Goal: Information Seeking & Learning: Compare options

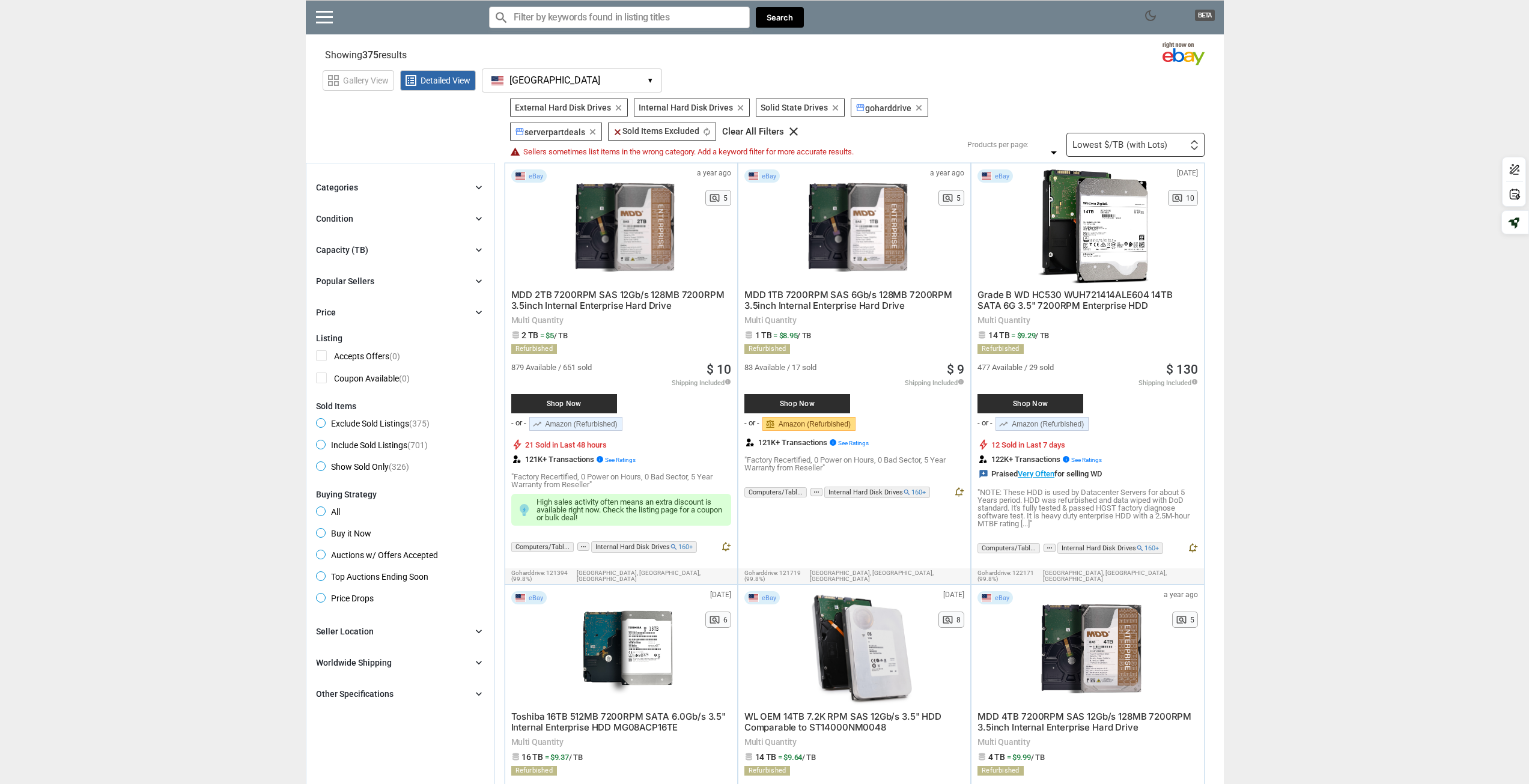
click at [617, 108] on icon "clear" at bounding box center [618, 108] width 9 height 9
click at [1105, 315] on div "Grade B WD HC530 WUH721414ALE604 14TB SATA 6G 3.5" 7200RPM Enterprise HDD Multi…" at bounding box center [1088, 406] width 220 height 244
click at [330, 217] on div "Condition" at bounding box center [334, 219] width 37 height 12
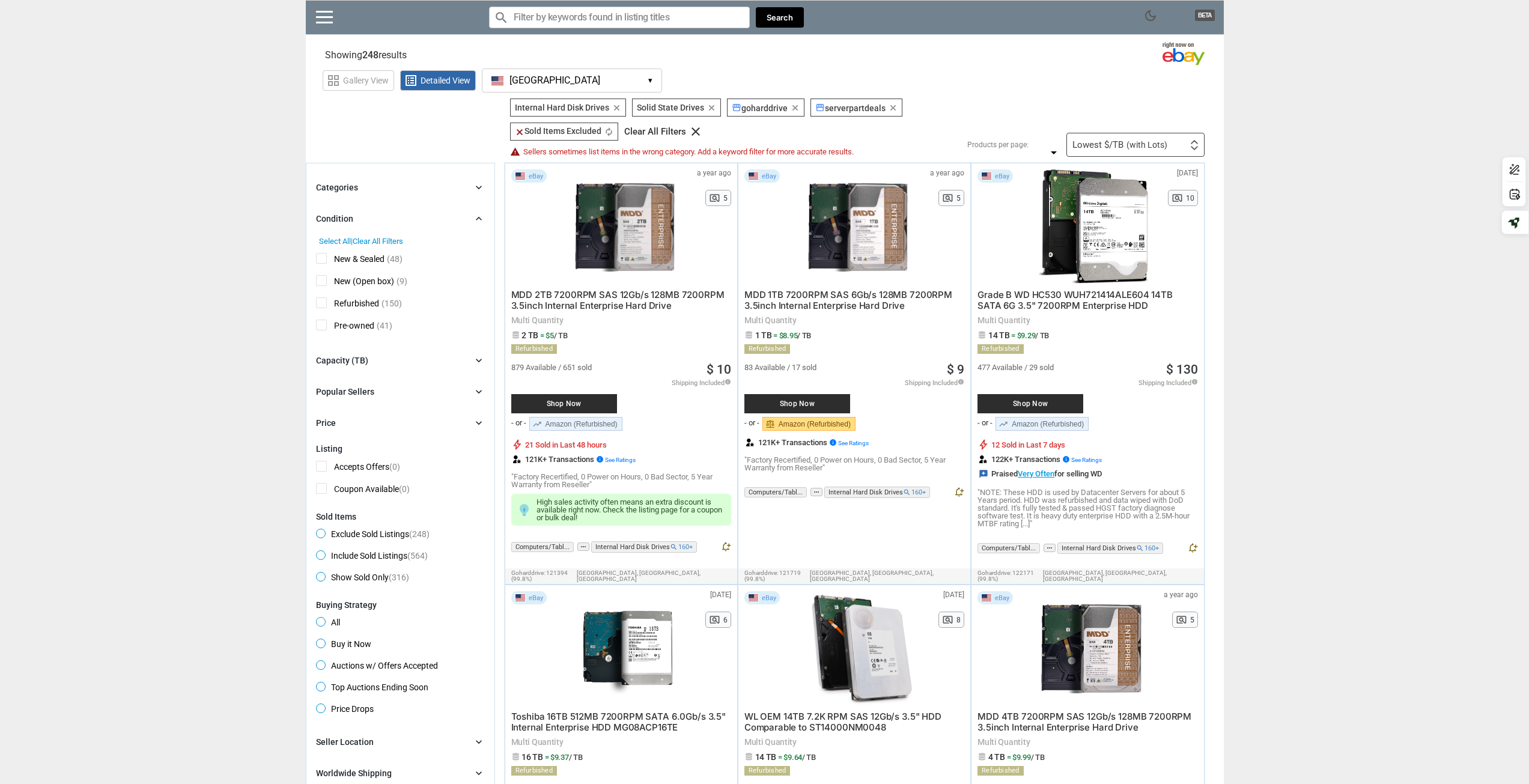
click at [348, 305] on span "Refurbished" at bounding box center [347, 304] width 63 height 15
click at [346, 277] on span "New (Open box)" at bounding box center [355, 282] width 78 height 15
click at [344, 358] on div "Capacity (TB)" at bounding box center [341, 361] width 52 height 12
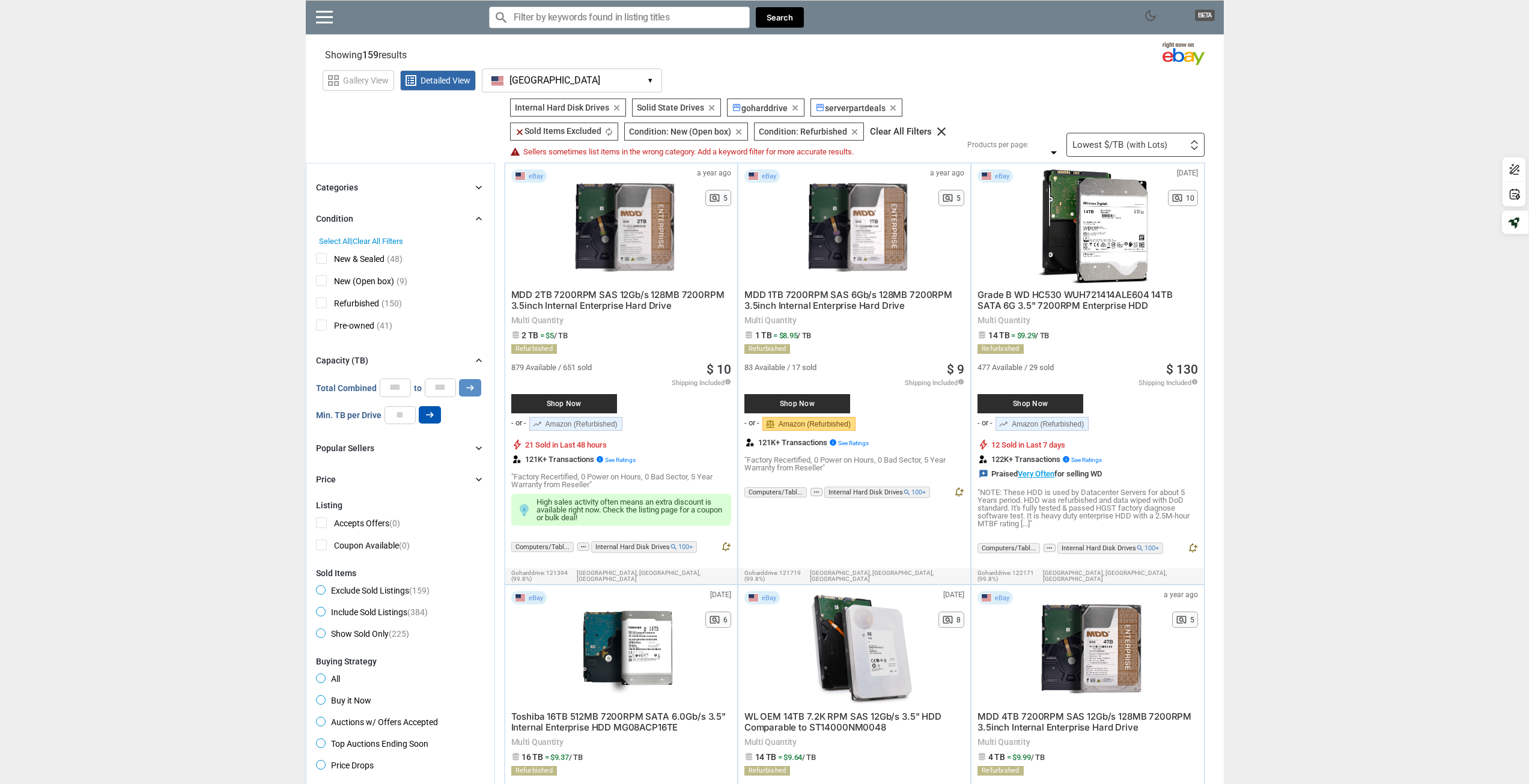
click at [433, 415] on icon "arrow_right_alt" at bounding box center [430, 415] width 11 height 11
drag, startPoint x: 433, startPoint y: 415, endPoint x: 300, endPoint y: 436, distance: 134.6
click at [405, 409] on input "number" at bounding box center [400, 415] width 31 height 18
type input "**"
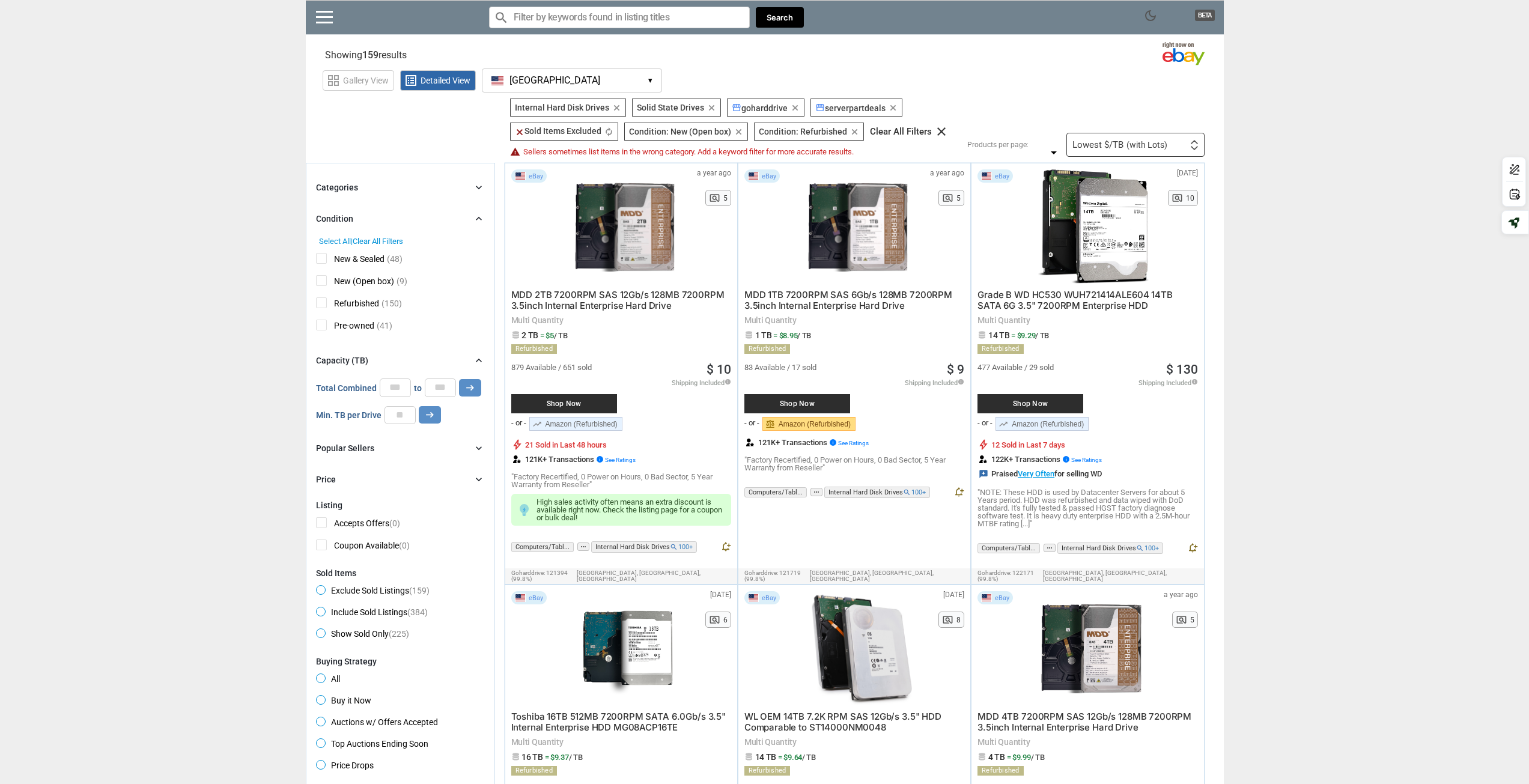
click at [431, 413] on icon "arrow_right_alt" at bounding box center [430, 415] width 11 height 11
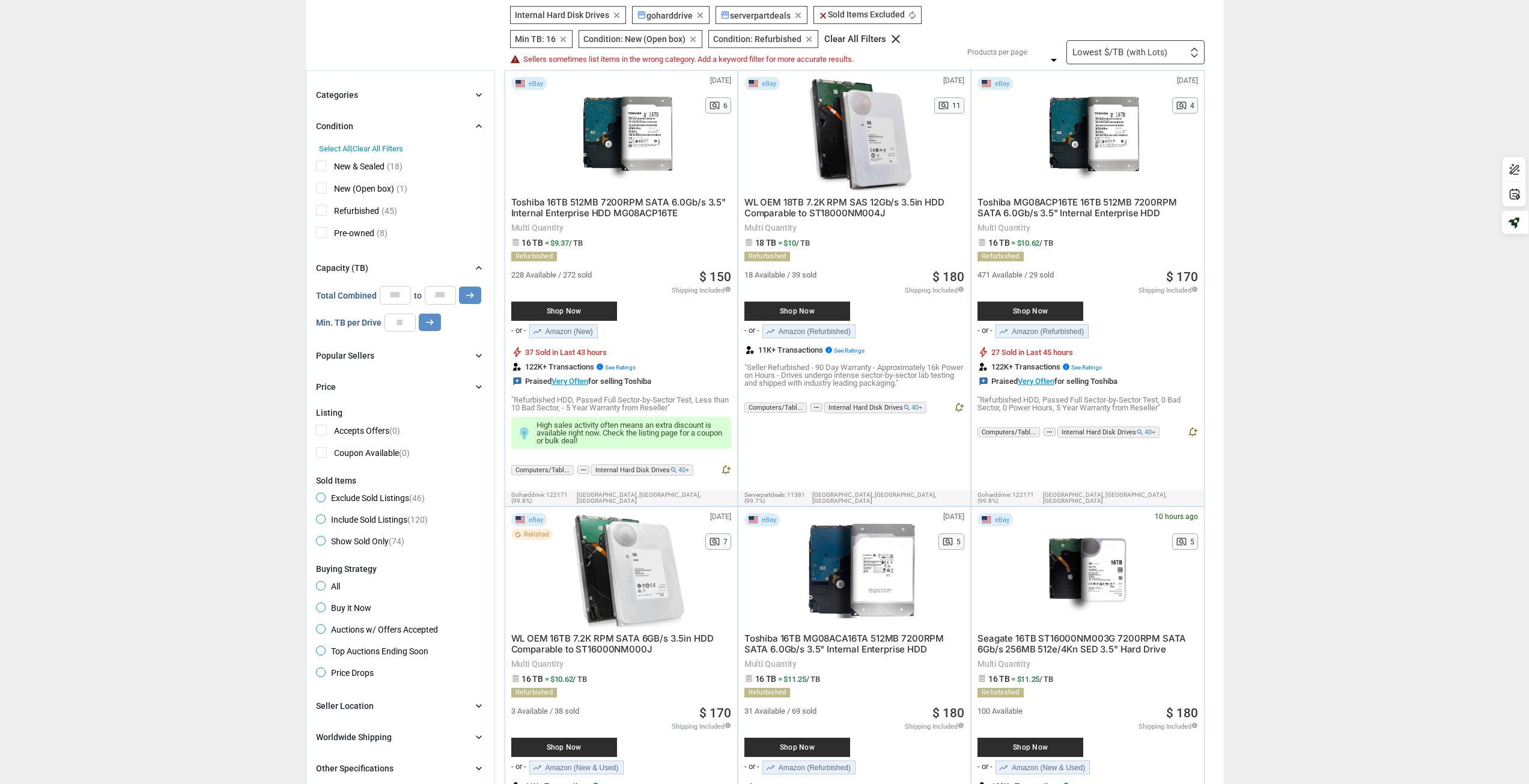
scroll to position [180, 0]
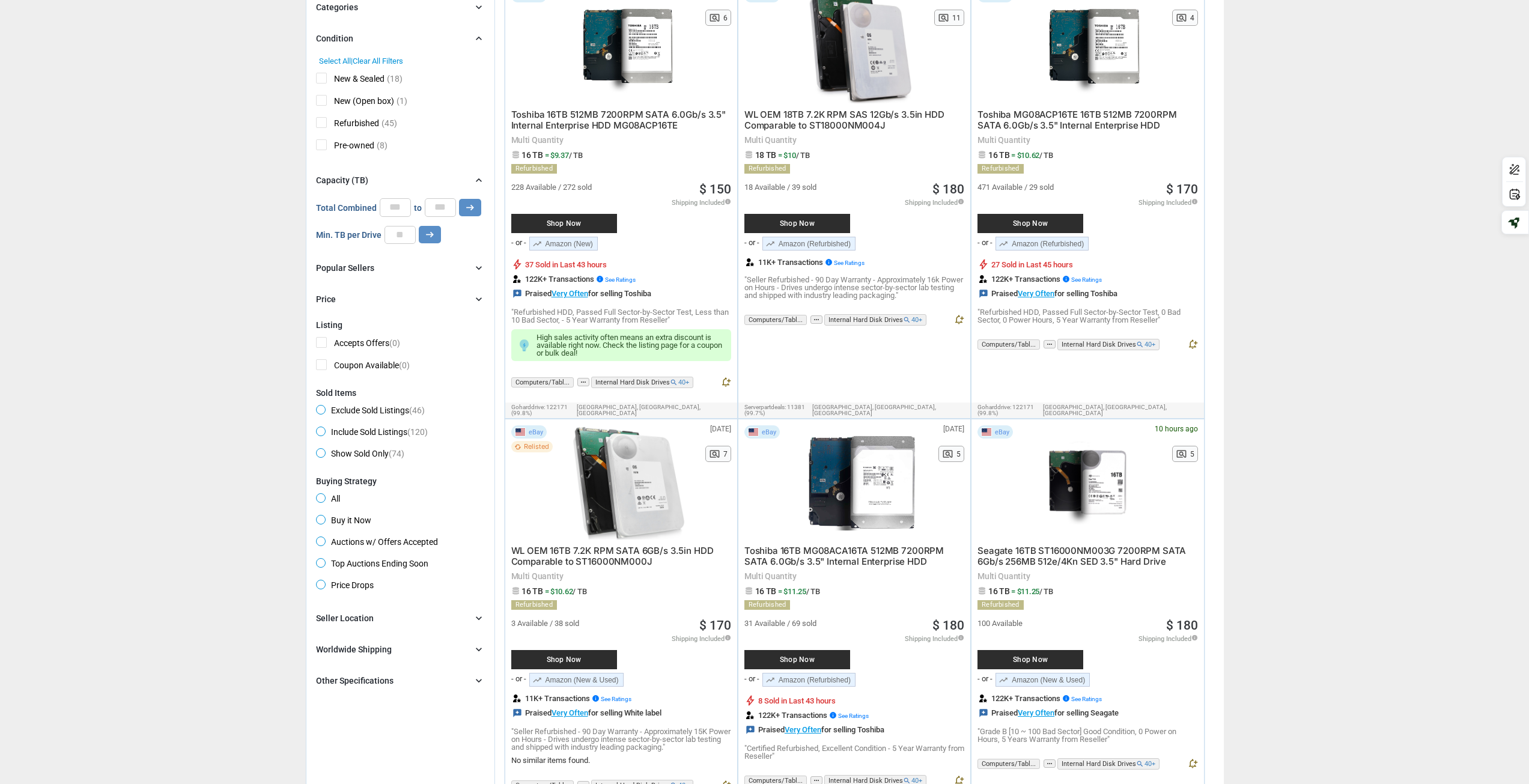
click at [348, 617] on div "Seller Location" at bounding box center [344, 618] width 57 height 12
click at [322, 661] on span "[GEOGRAPHIC_DATA]" at bounding box center [365, 659] width 99 height 15
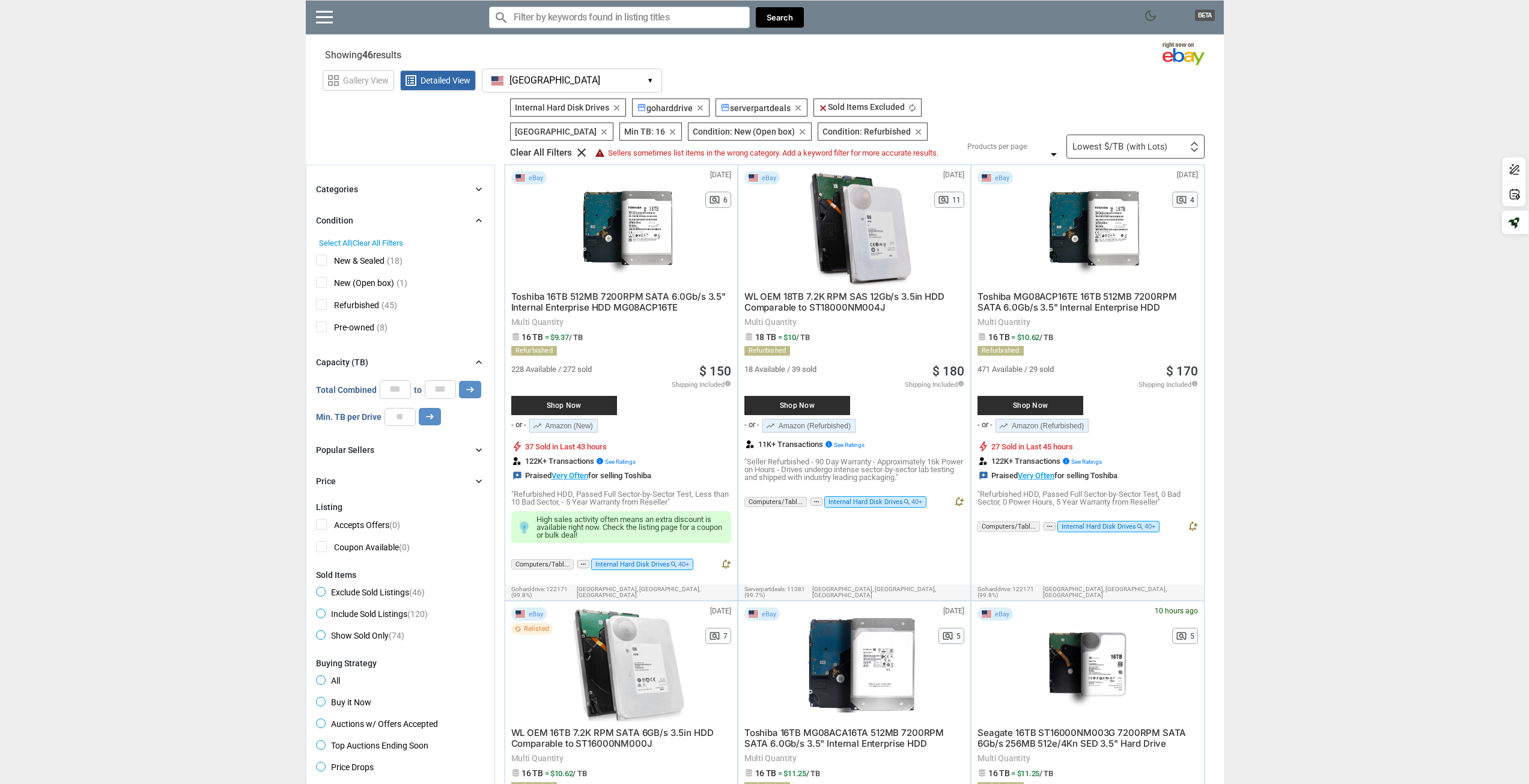
click at [342, 188] on div "Categories" at bounding box center [337, 189] width 42 height 12
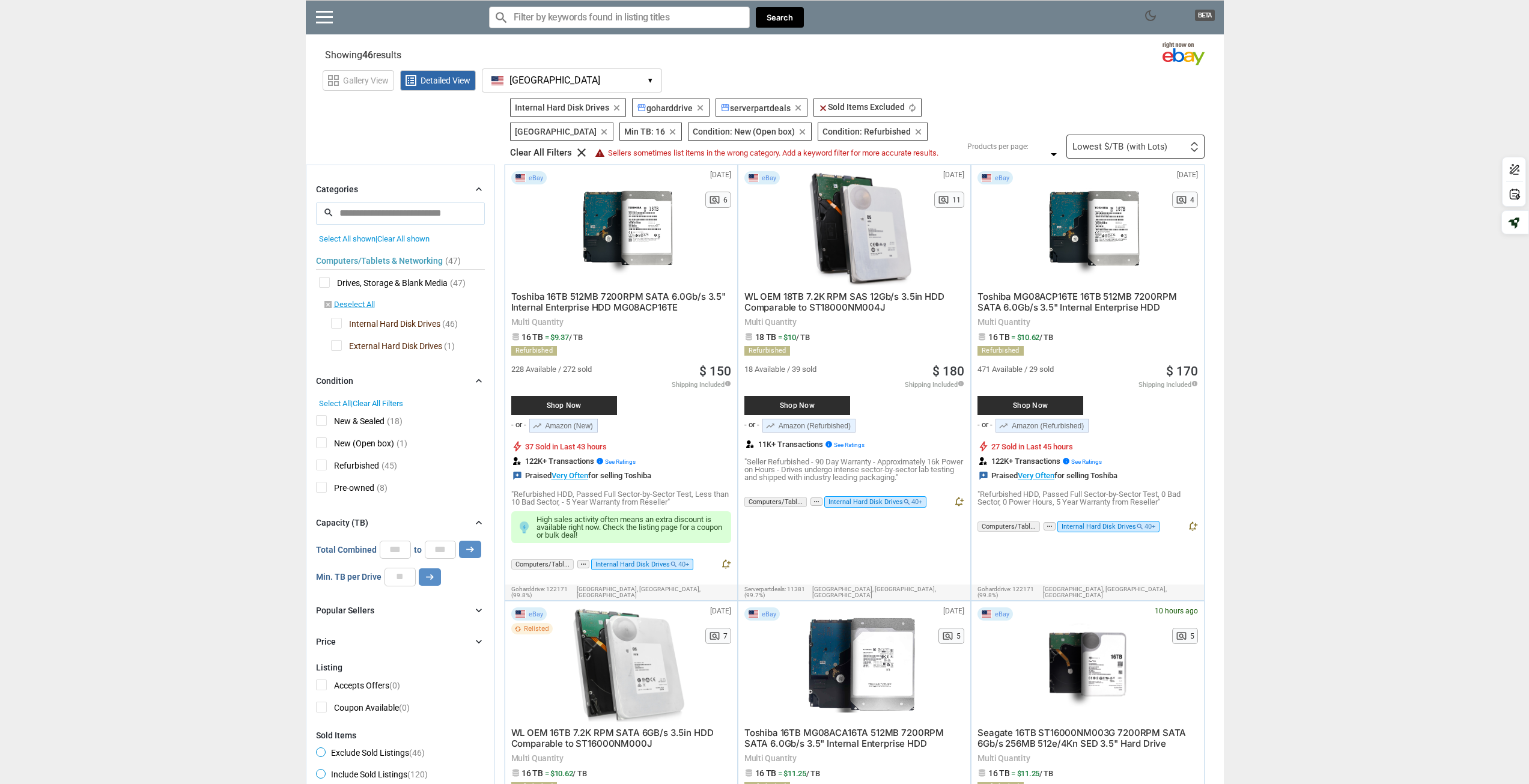
click at [342, 188] on div "Categories" at bounding box center [337, 189] width 42 height 12
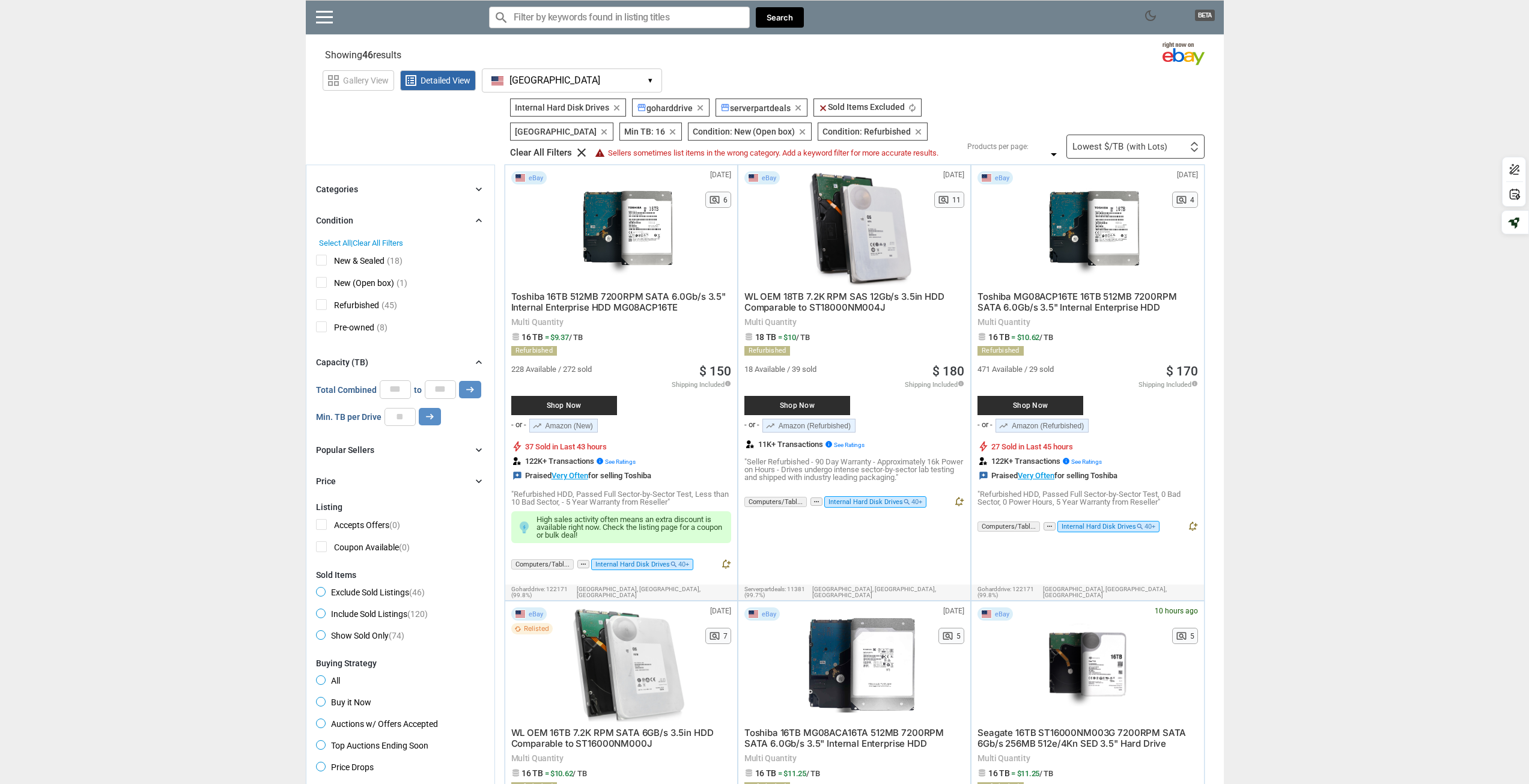
click at [342, 188] on div "Categories" at bounding box center [337, 189] width 42 height 12
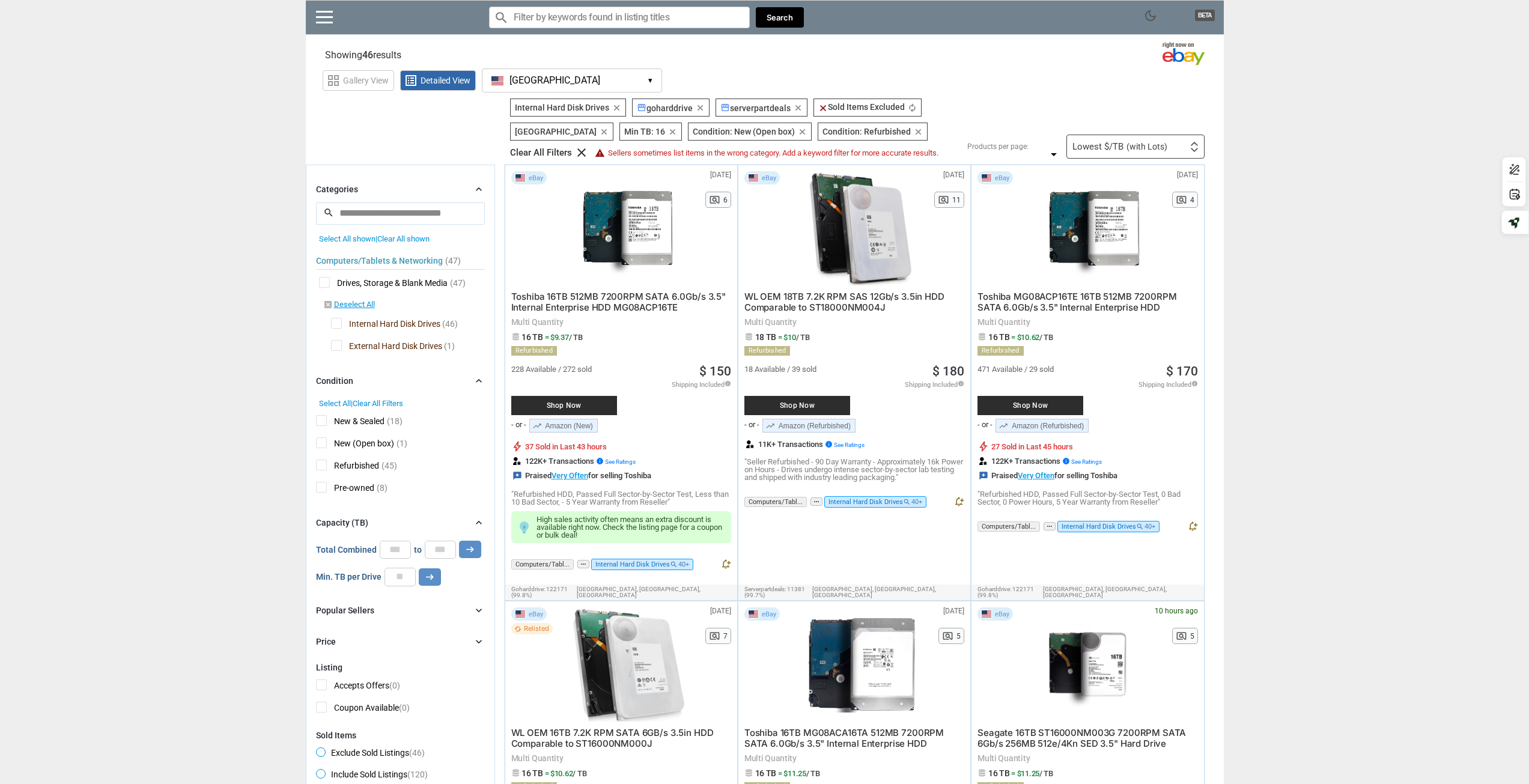
click at [342, 188] on div "Categories" at bounding box center [337, 189] width 42 height 12
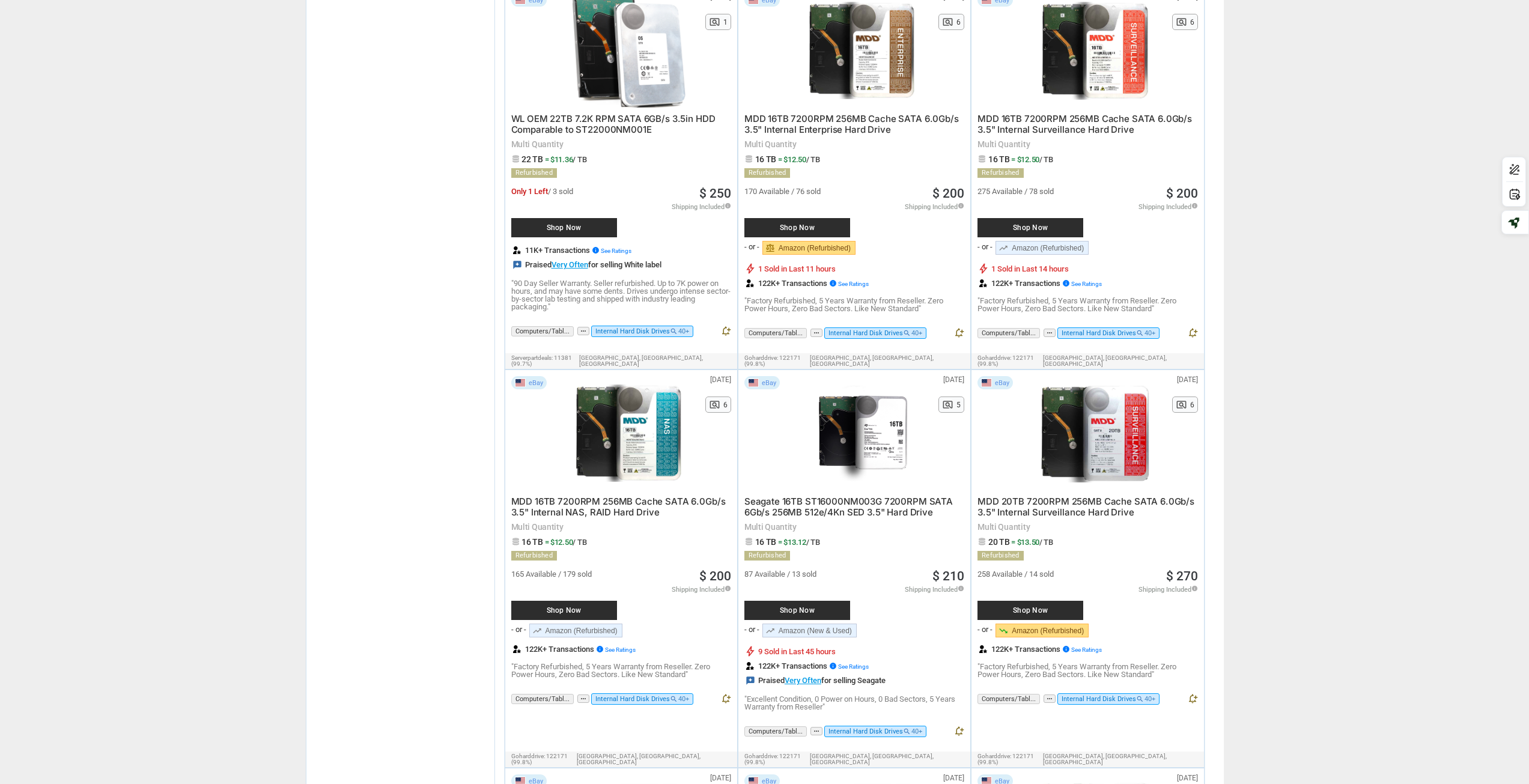
scroll to position [1021, 0]
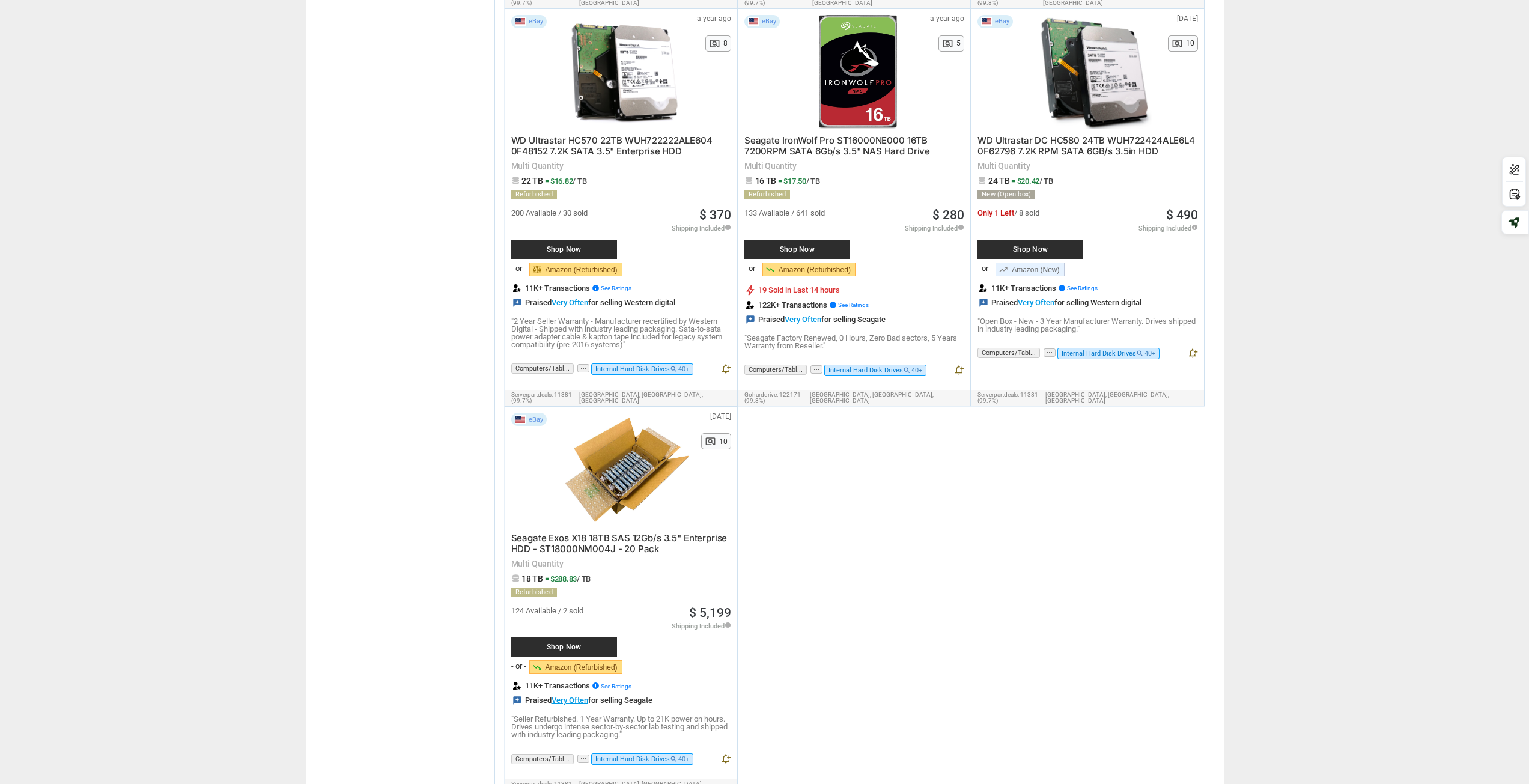
drag, startPoint x: 1323, startPoint y: 631, endPoint x: 1330, endPoint y: 613, distance: 19.3
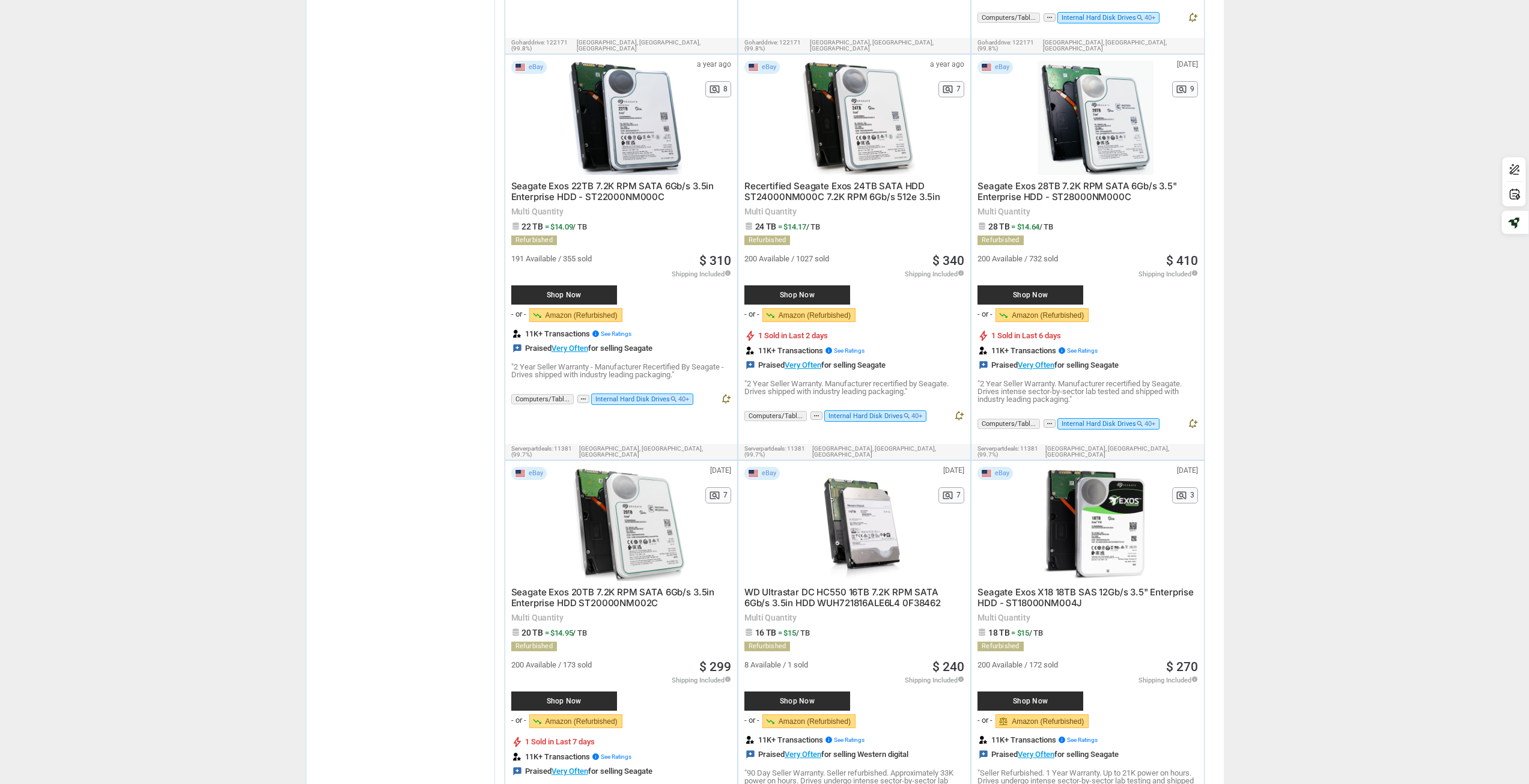
scroll to position [2952, 0]
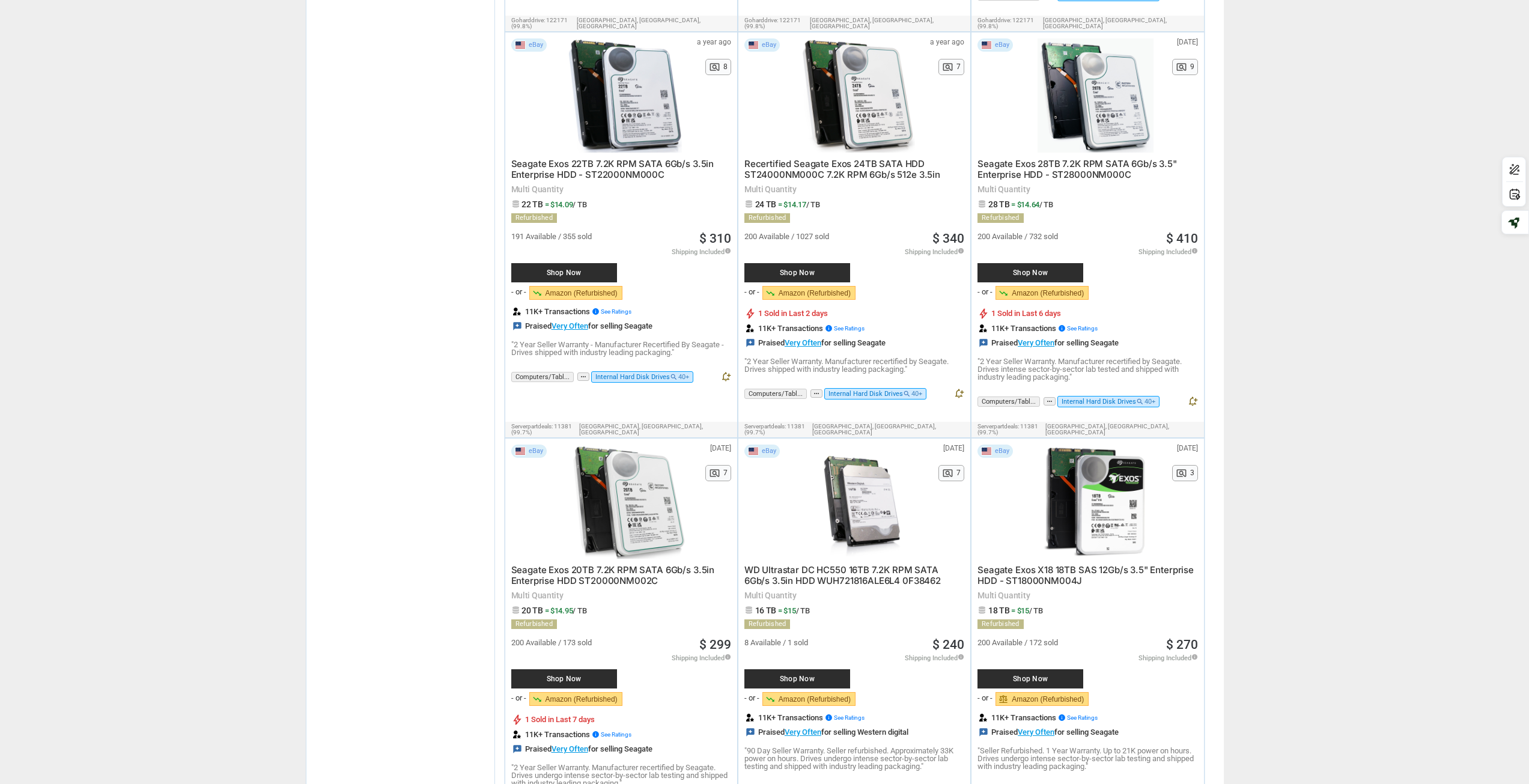
click at [796, 692] on link "trending_down Amazon (Refurbished)" at bounding box center [808, 699] width 93 height 14
